Goal: Find specific page/section: Find specific page/section

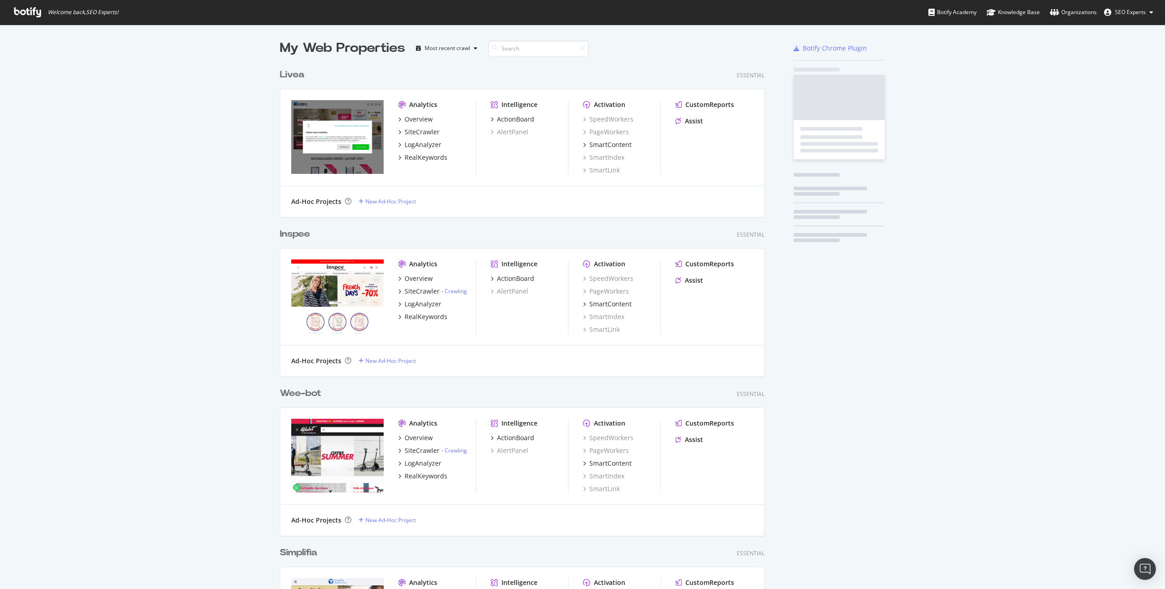
scroll to position [3478, 485]
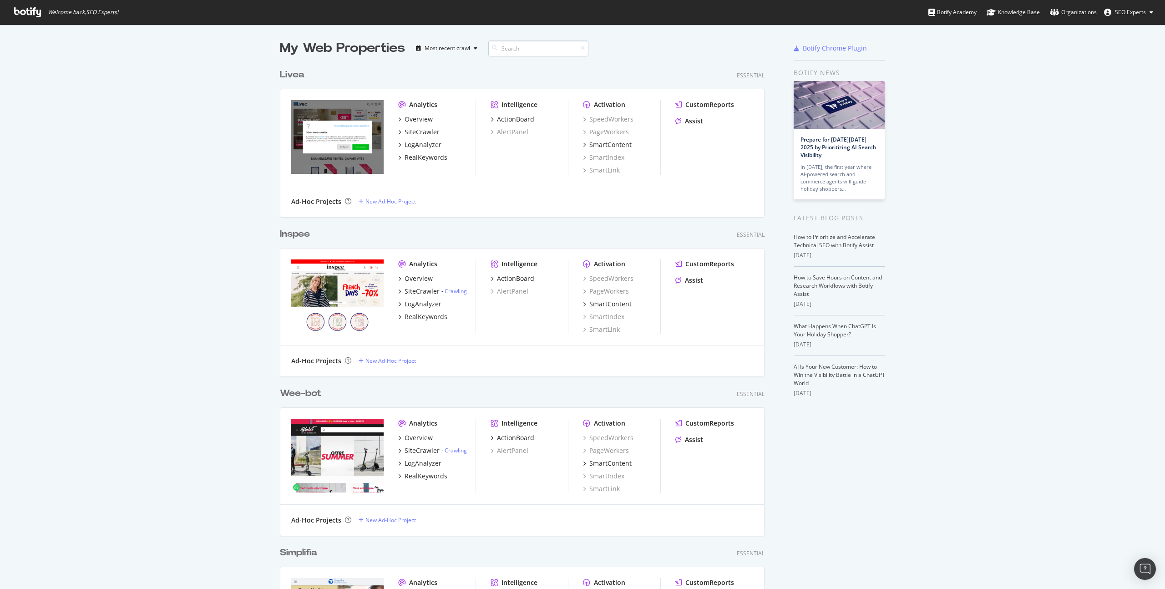
click at [547, 53] on input at bounding box center [538, 48] width 100 height 16
type input "angarde"
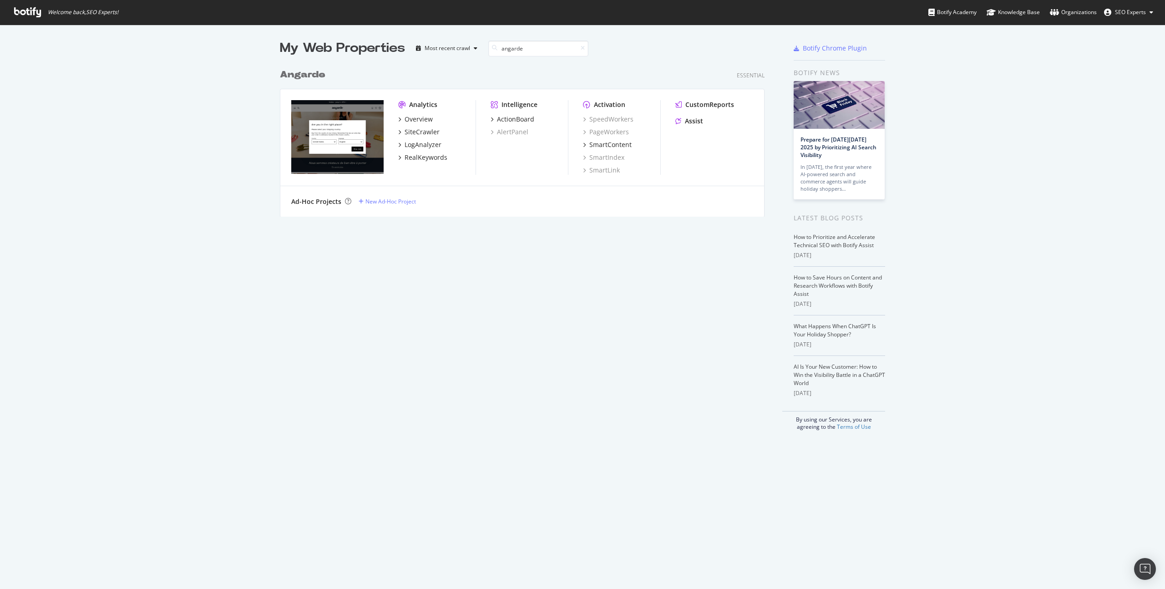
click at [293, 70] on b "Angarde" at bounding box center [302, 74] width 45 height 9
